Goal: Transaction & Acquisition: Purchase product/service

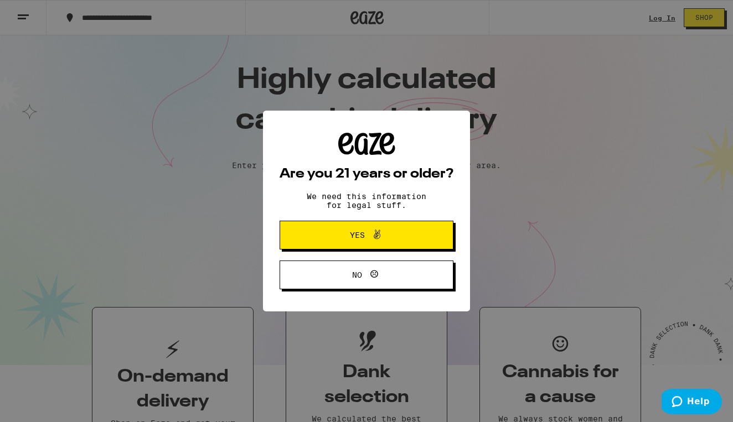
click at [379, 241] on icon at bounding box center [376, 234] width 13 height 13
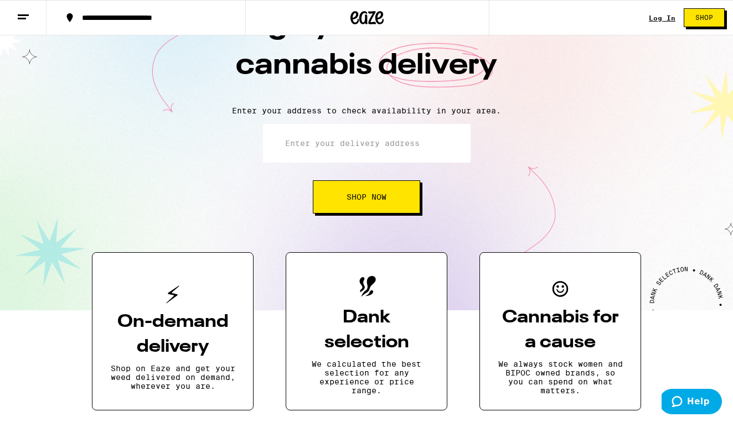
scroll to position [78, 0]
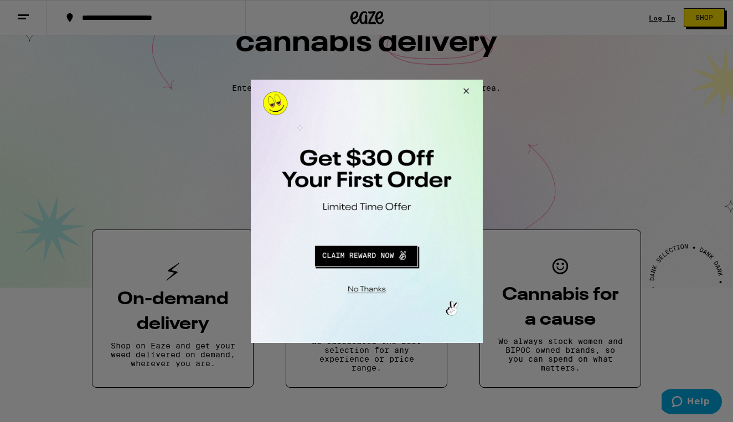
click at [470, 80] on button "Close Modal" at bounding box center [464, 92] width 30 height 27
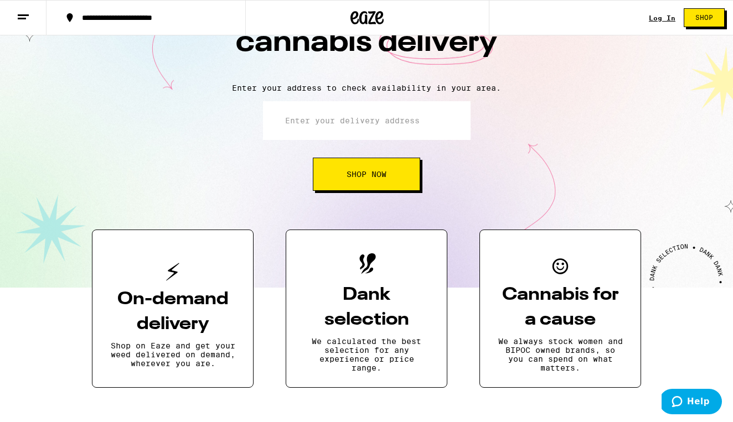
click at [660, 16] on div "Log In" at bounding box center [662, 17] width 27 height 7
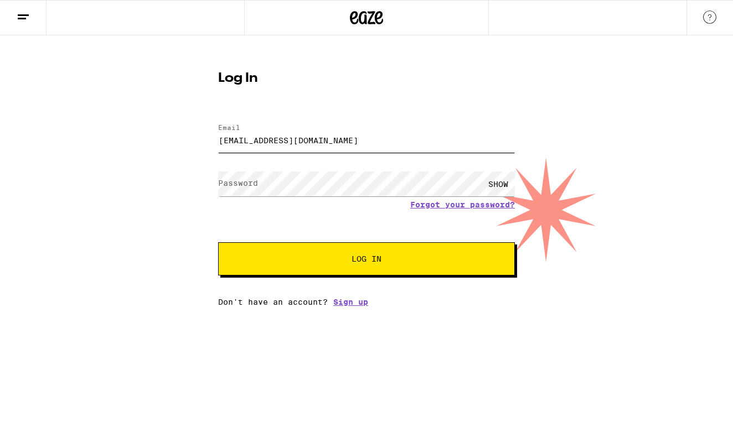
type input "[EMAIL_ADDRESS][DOMAIN_NAME]"
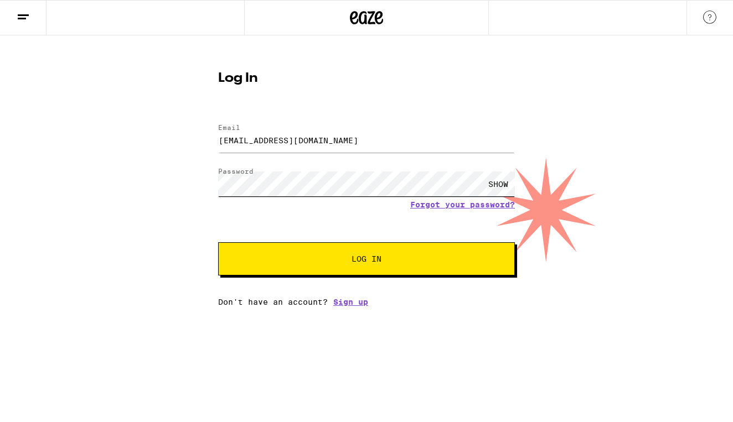
click at [367, 260] on button "Log In" at bounding box center [366, 259] width 297 height 33
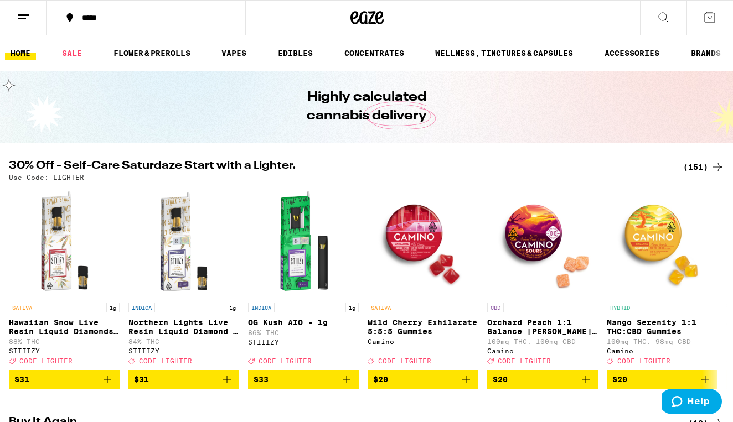
click at [698, 167] on div "(151)" at bounding box center [703, 167] width 41 height 13
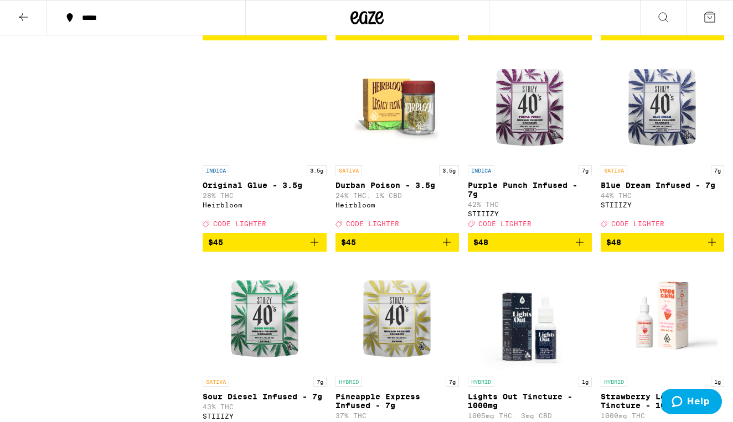
scroll to position [6715, 0]
